Goal: Task Accomplishment & Management: Use online tool/utility

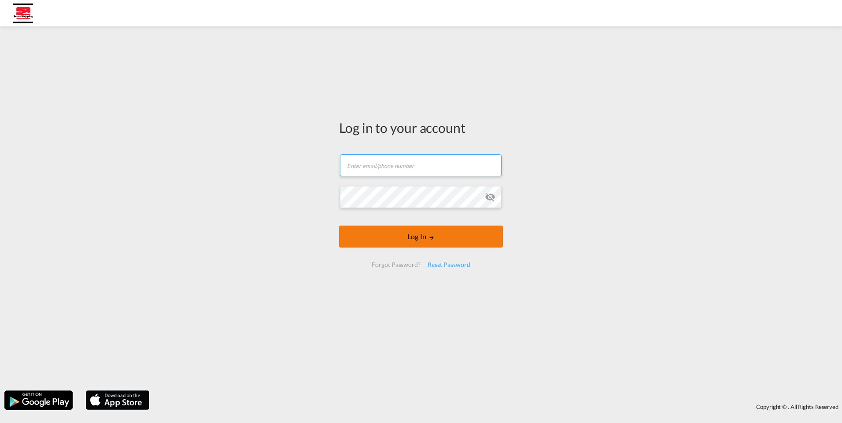
type input "[EMAIL_ADDRESS][DOMAIN_NAME]"
click at [386, 238] on form "[EMAIL_ADDRESS][DOMAIN_NAME] Email field is required Password field is required…" at bounding box center [421, 211] width 164 height 131
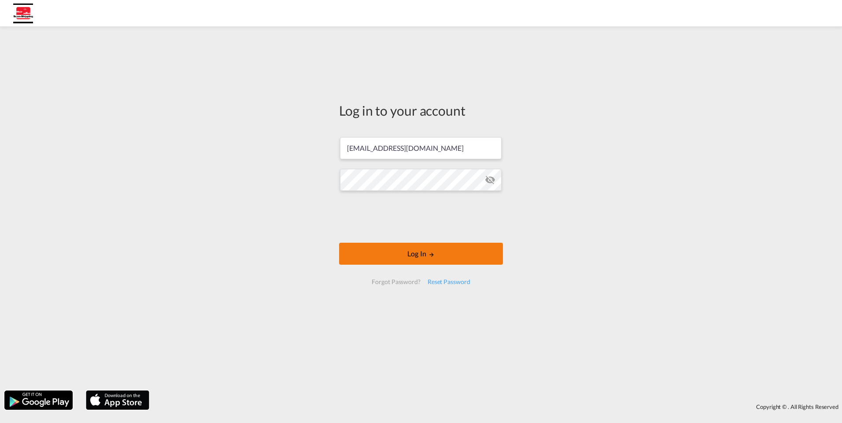
click at [398, 257] on button "Log In" at bounding box center [421, 254] width 164 height 22
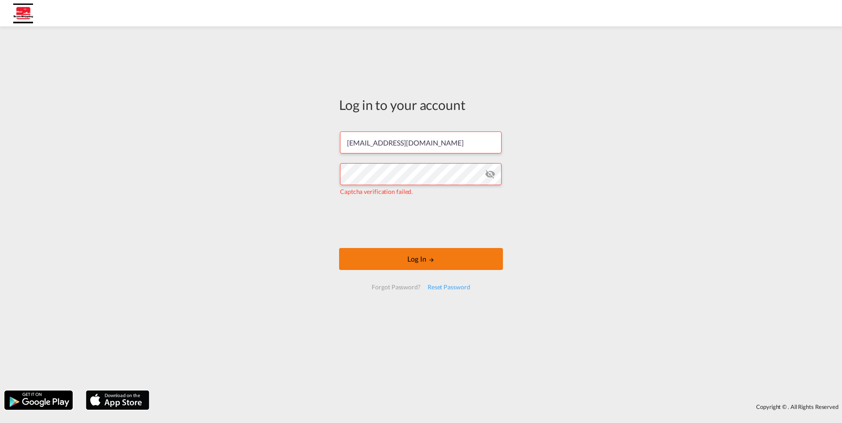
click at [429, 260] on md-icon "LOGIN" at bounding box center [431, 260] width 6 height 6
